Goal: Navigation & Orientation: Find specific page/section

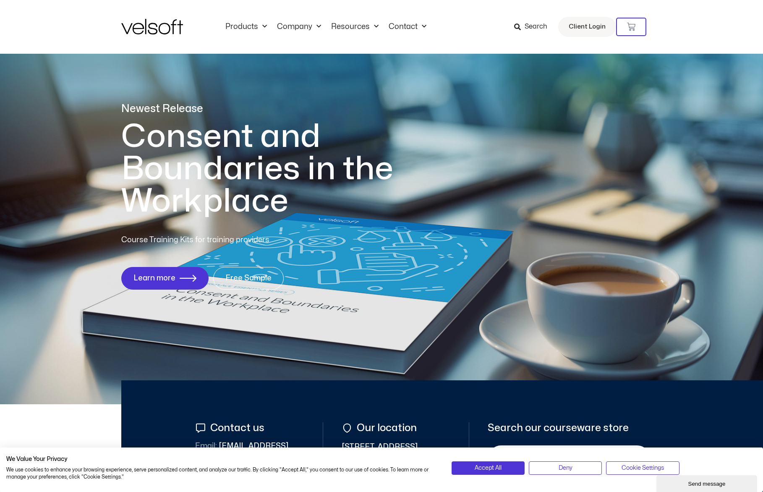
click at [355, 32] on div "Products All Products Content ILT Courseware Storyline 360 Courses SCORM Course…" at bounding box center [381, 27] width 520 height 54
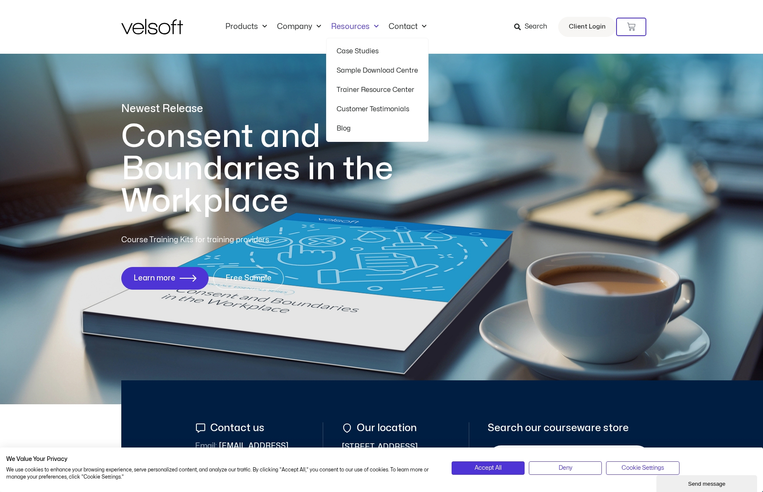
click at [360, 29] on link "Resources" at bounding box center [354, 26] width 57 height 9
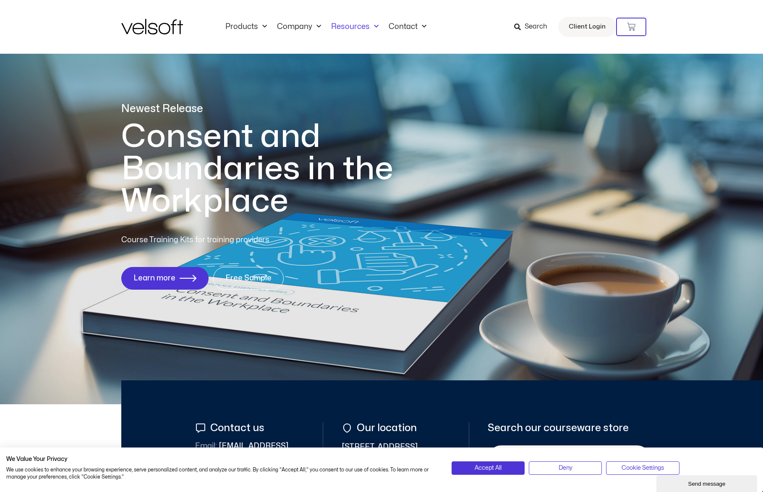
click at [360, 29] on link "Resources" at bounding box center [354, 26] width 57 height 9
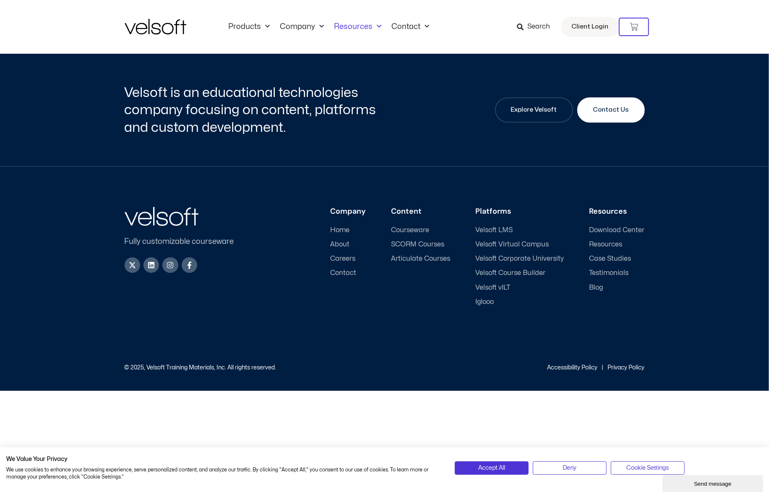
click at [416, 229] on span "Courseware" at bounding box center [411, 230] width 38 height 8
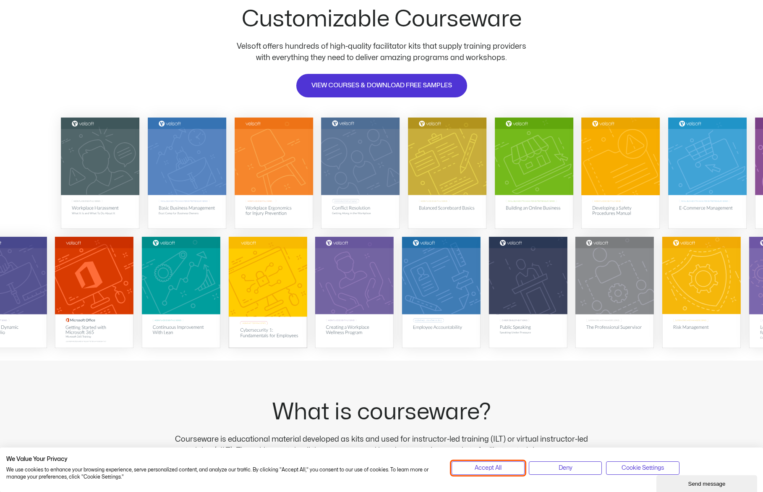
click at [496, 468] on span "Accept All" at bounding box center [488, 467] width 27 height 9
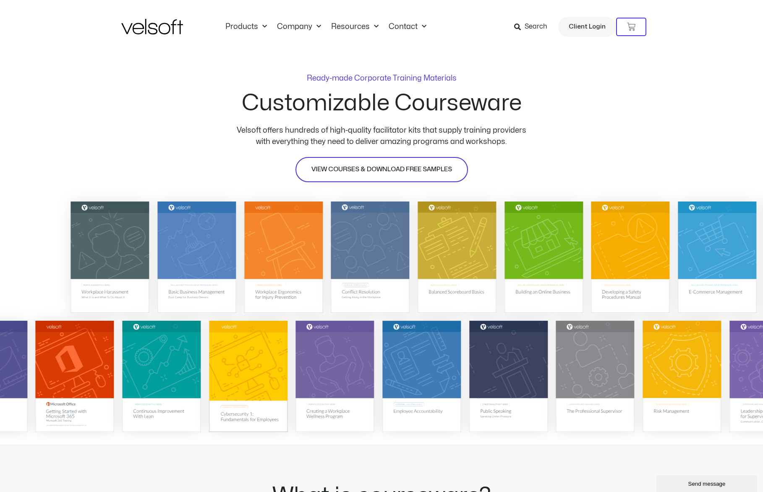
click at [389, 167] on span "VIEW COURSES & DOWNLOAD FREE SAMPLES" at bounding box center [381, 170] width 141 height 10
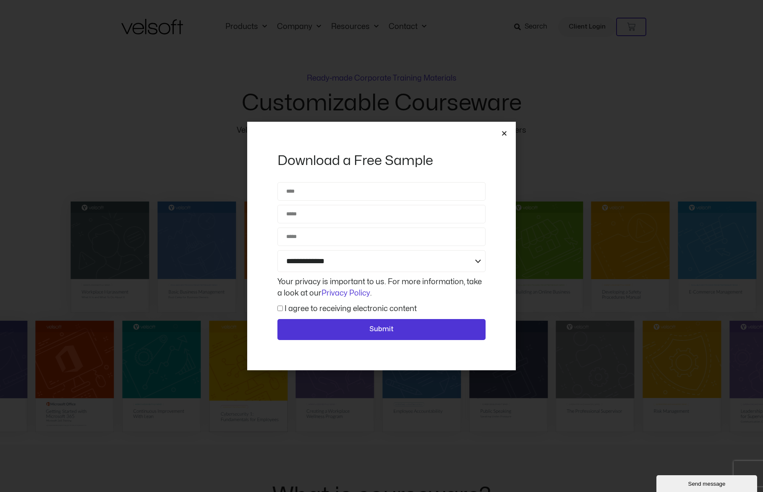
click at [504, 132] on icon "Close" at bounding box center [504, 133] width 6 height 6
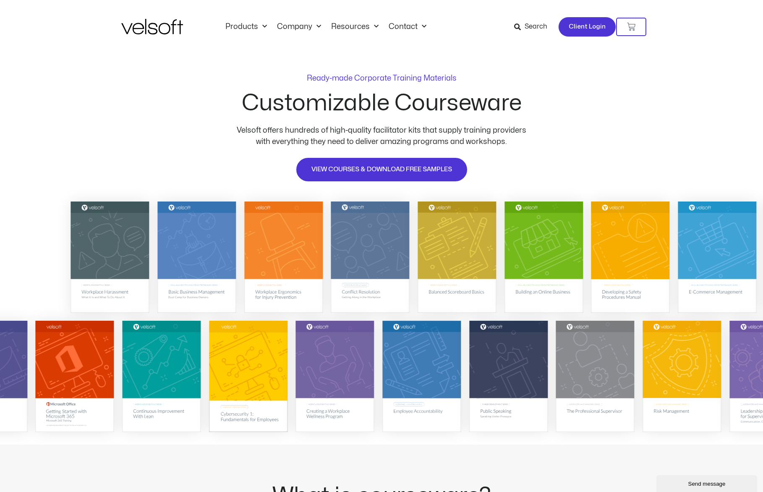
click at [587, 24] on span "Client Login" at bounding box center [587, 26] width 37 height 11
